Goal: Book appointment/travel/reservation

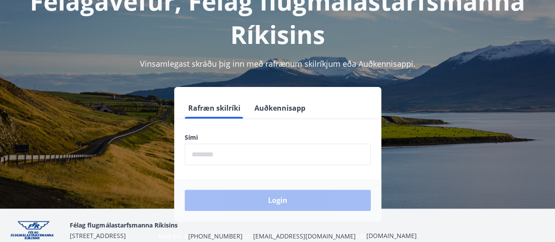
scroll to position [69, 0]
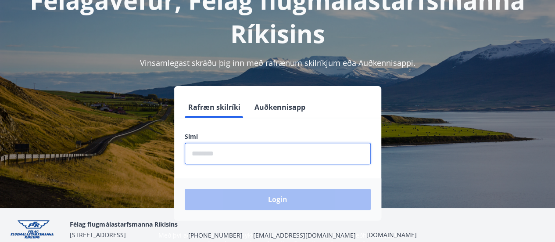
click at [250, 157] on input "phone" at bounding box center [278, 153] width 186 height 21
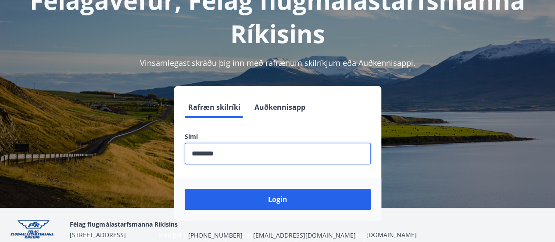
type input "********"
click at [185, 189] on button "Login" at bounding box center [278, 199] width 186 height 21
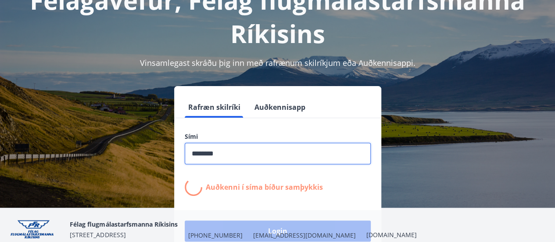
scroll to position [107, 0]
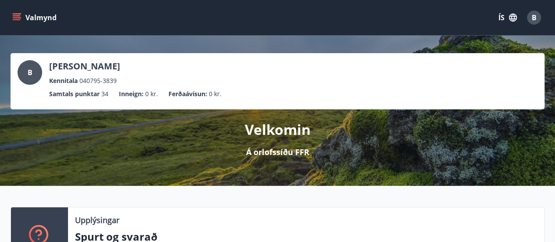
click at [15, 16] on icon "menu" at bounding box center [17, 15] width 8 height 1
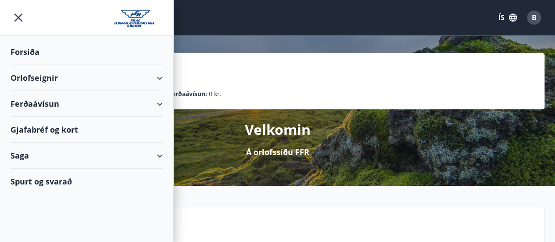
click at [145, 80] on div "Orlofseignir" at bounding box center [87, 78] width 152 height 26
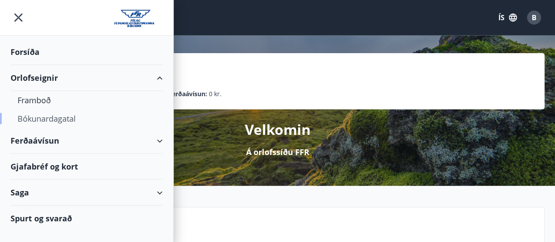
click at [42, 117] on div "Bókunardagatal" at bounding box center [87, 118] width 138 height 18
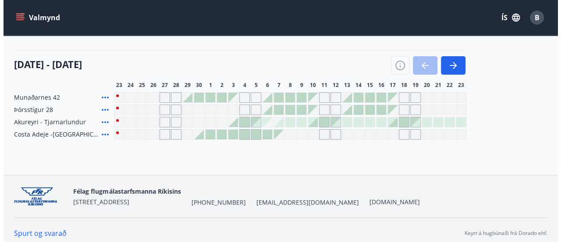
scroll to position [92, 0]
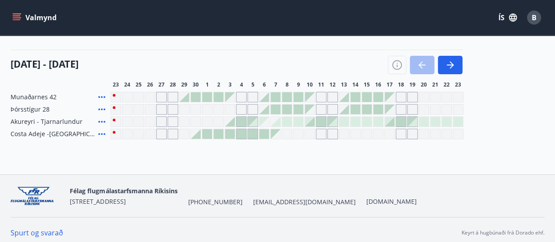
click at [231, 123] on div at bounding box center [230, 122] width 10 height 10
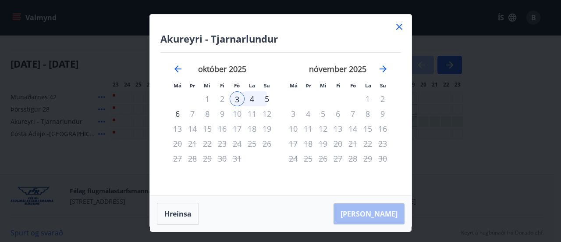
click at [264, 97] on div "5" at bounding box center [267, 98] width 15 height 15
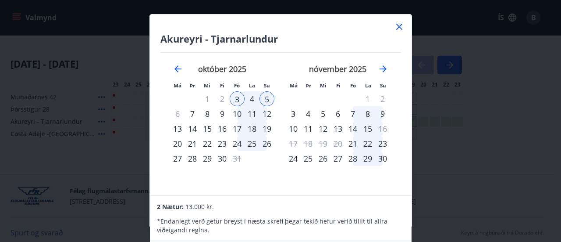
scroll to position [0, 0]
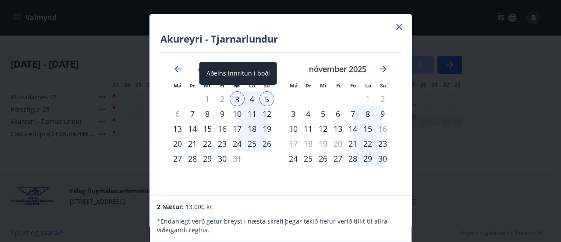
click at [236, 100] on div "3" at bounding box center [237, 98] width 15 height 15
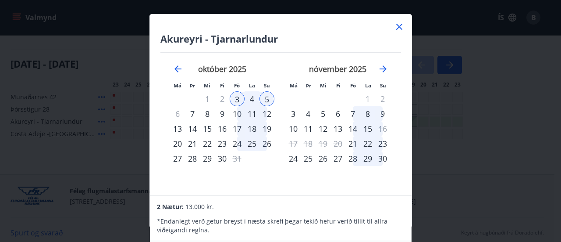
click at [400, 23] on icon at bounding box center [399, 26] width 11 height 11
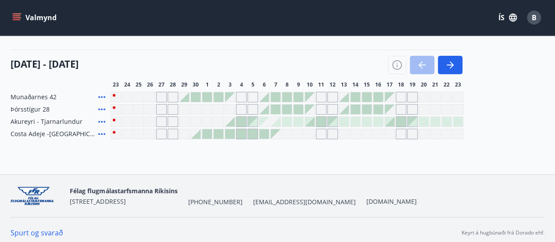
click at [234, 120] on div at bounding box center [230, 122] width 10 height 10
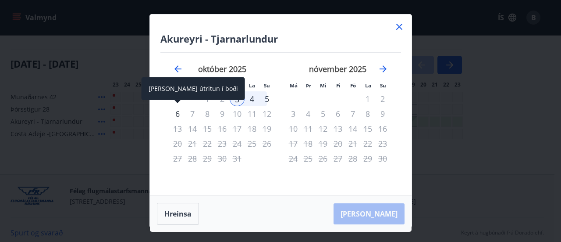
click at [176, 110] on div "6" at bounding box center [177, 113] width 15 height 15
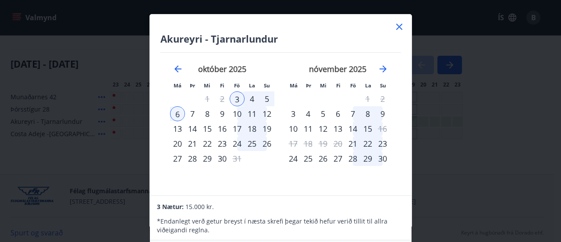
click at [404, 27] on icon at bounding box center [399, 26] width 11 height 11
